Goal: Task Accomplishment & Management: Complete application form

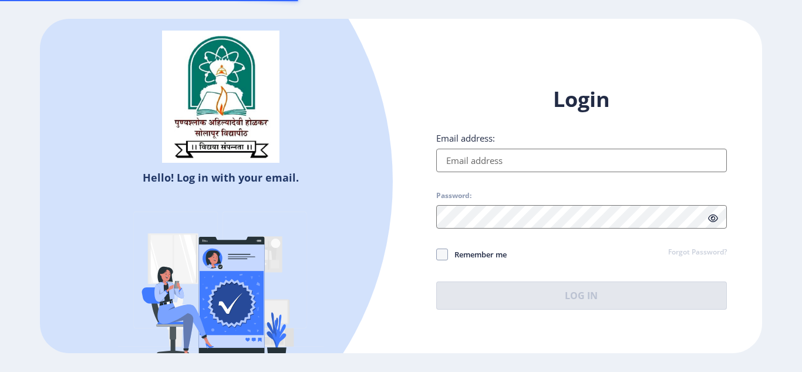
type input "[EMAIL_ADDRESS][DOMAIN_NAME]"
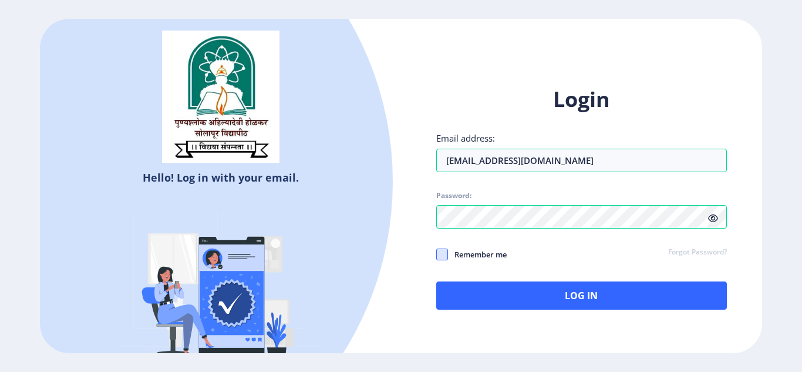
click at [438, 253] on span at bounding box center [442, 254] width 12 height 12
click at [437, 254] on input "Remember me" at bounding box center [436, 254] width 1 height 1
checkbox input "true"
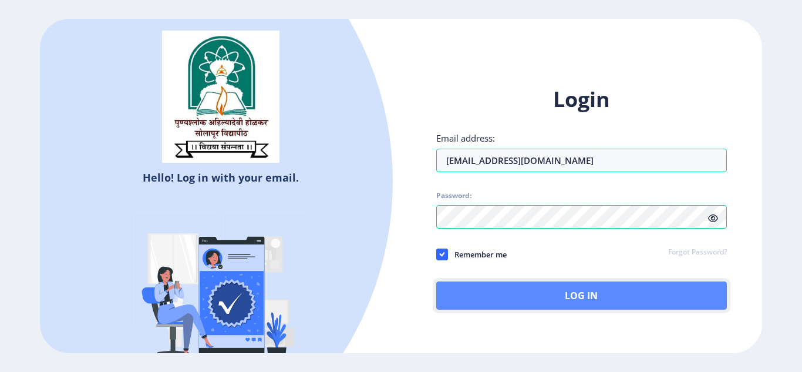
click at [543, 299] on button "Log In" at bounding box center [581, 295] width 291 height 28
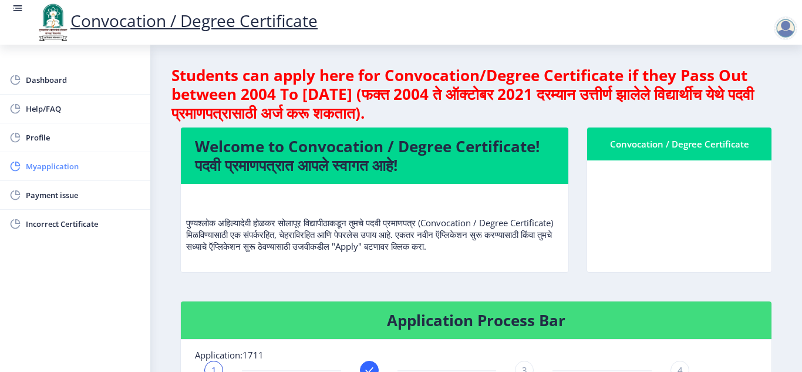
click at [75, 168] on span "Myapplication" at bounding box center [83, 166] width 115 height 14
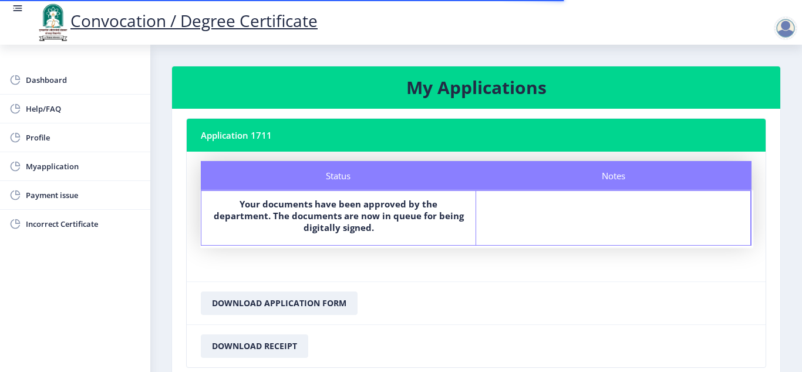
scroll to position [84, 0]
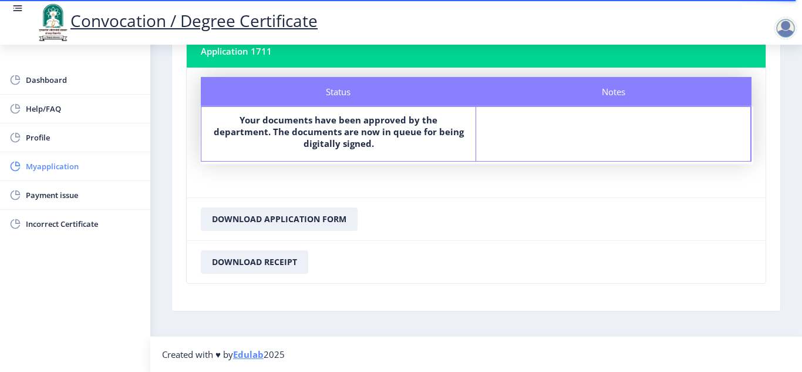
click at [59, 167] on span "Myapplication" at bounding box center [83, 166] width 115 height 14
